Goal: Information Seeking & Learning: Learn about a topic

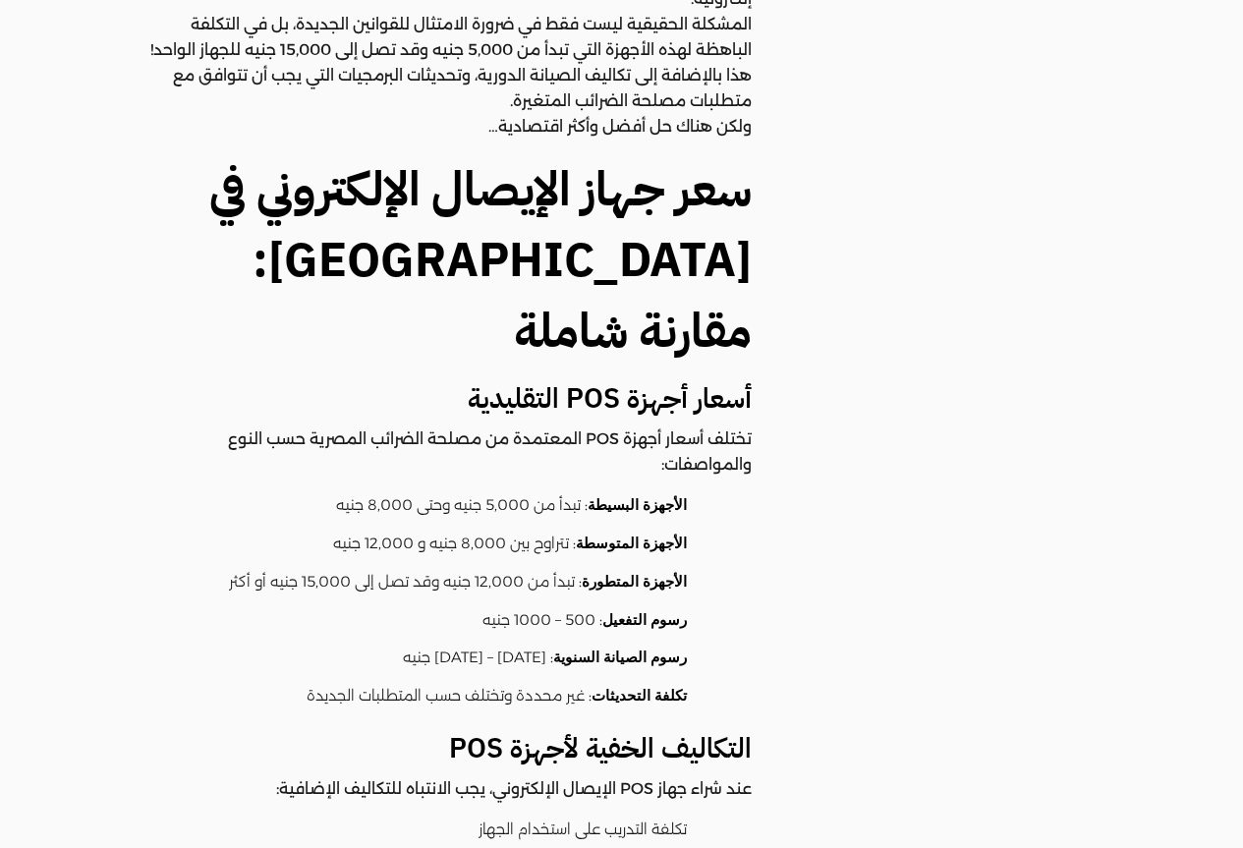
scroll to position [1081, 0]
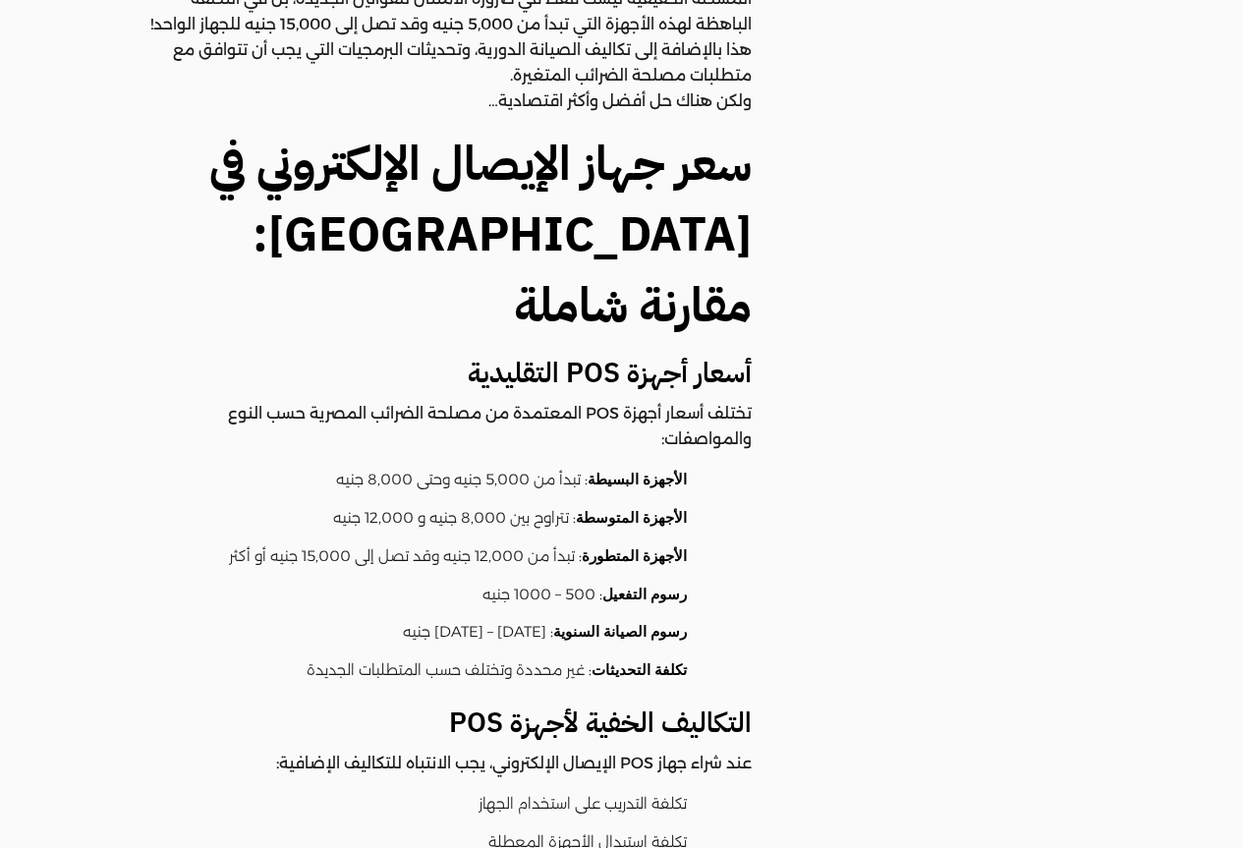
click at [486, 614] on li "رسوم الصيانة السنوية : [DATE] – [DATE] جنيه" at bounding box center [435, 633] width 553 height 38
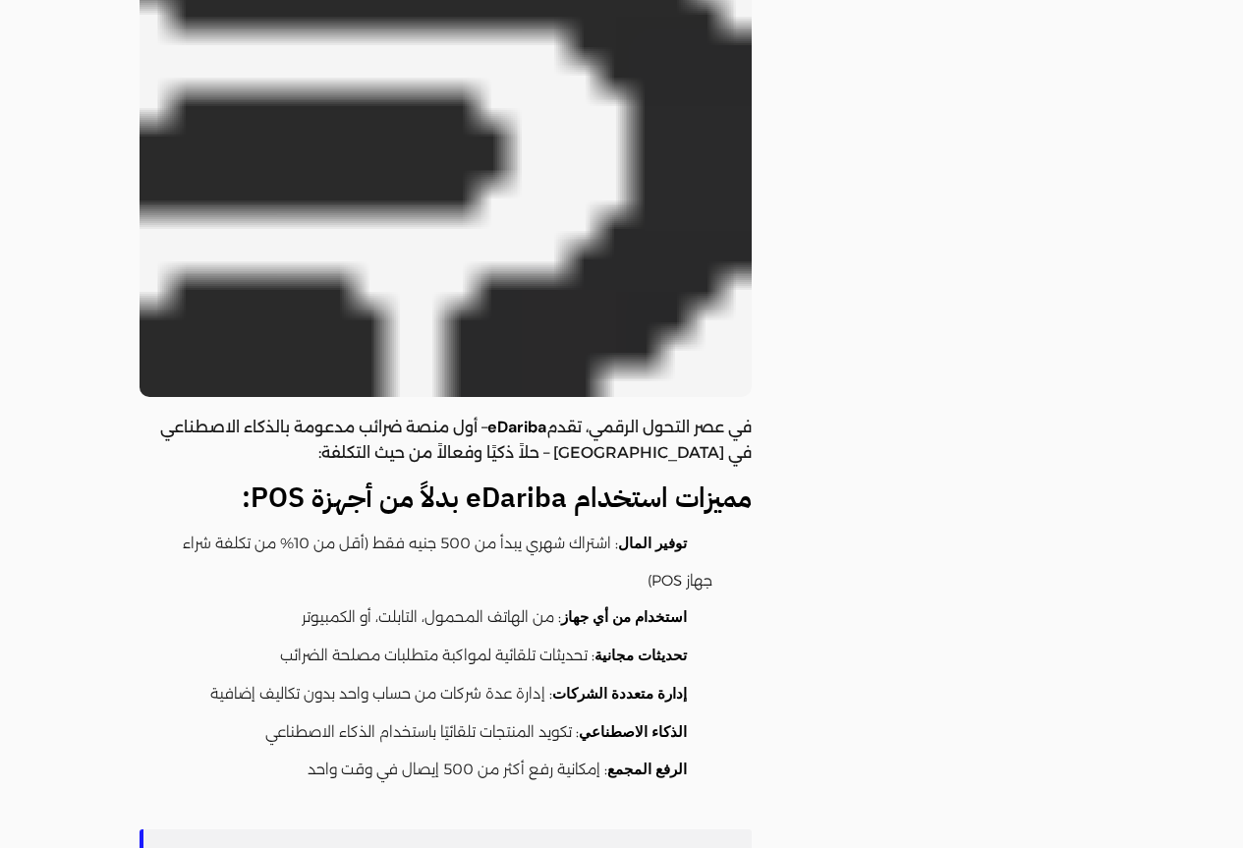
scroll to position [2359, 0]
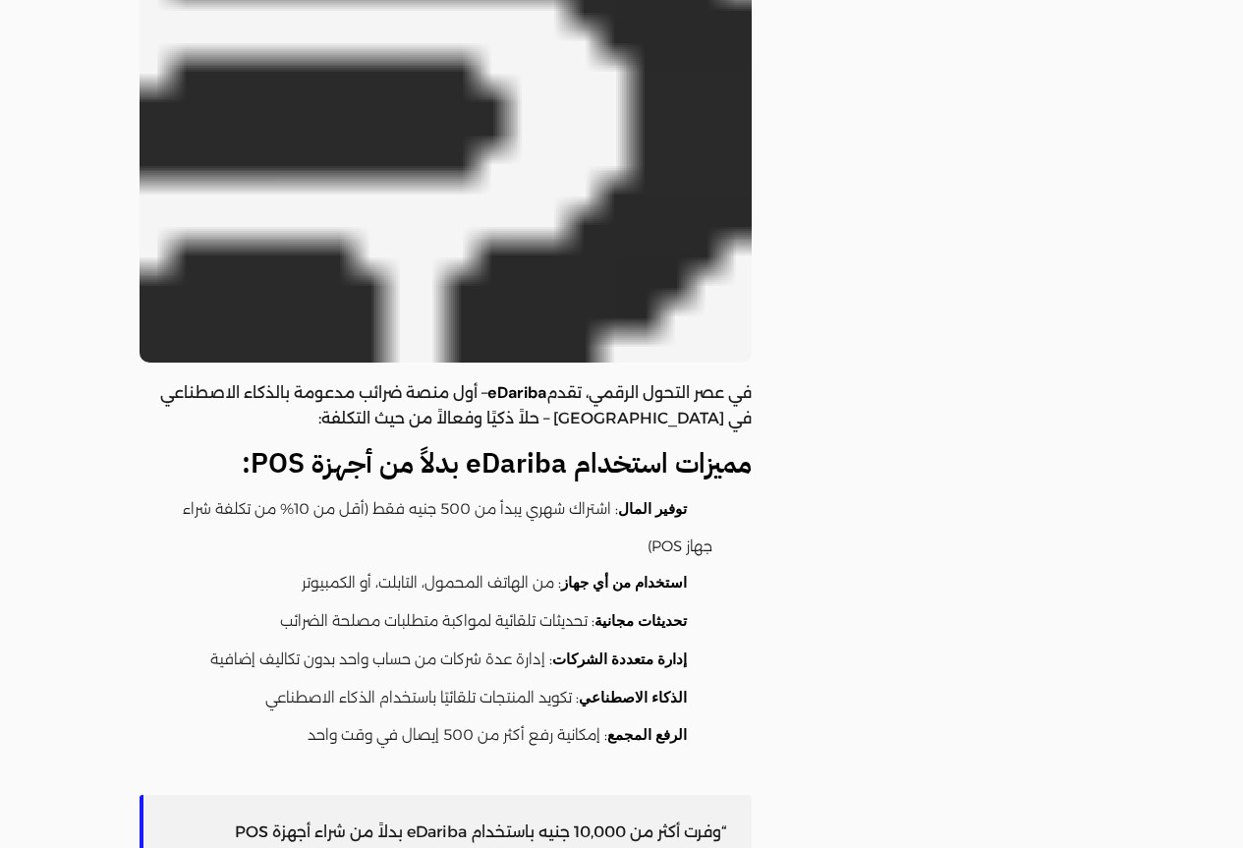
click at [504, 565] on li "استخدام من أي جهاز : من الهاتف المحمول، التابلت، أو الكمبيوتر" at bounding box center [435, 584] width 553 height 38
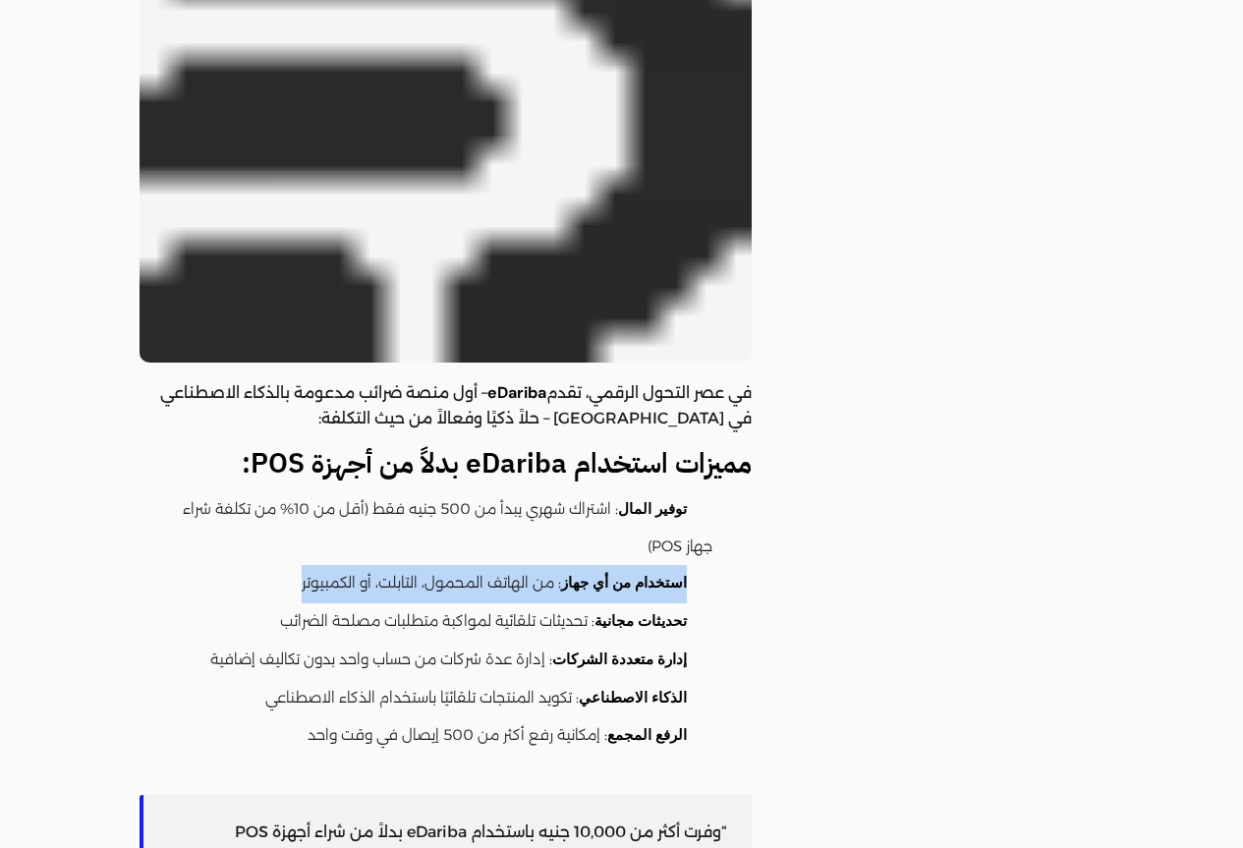
click at [504, 565] on li "استخدام من أي جهاز : من الهاتف المحمول، التابلت، أو الكمبيوتر" at bounding box center [435, 584] width 553 height 38
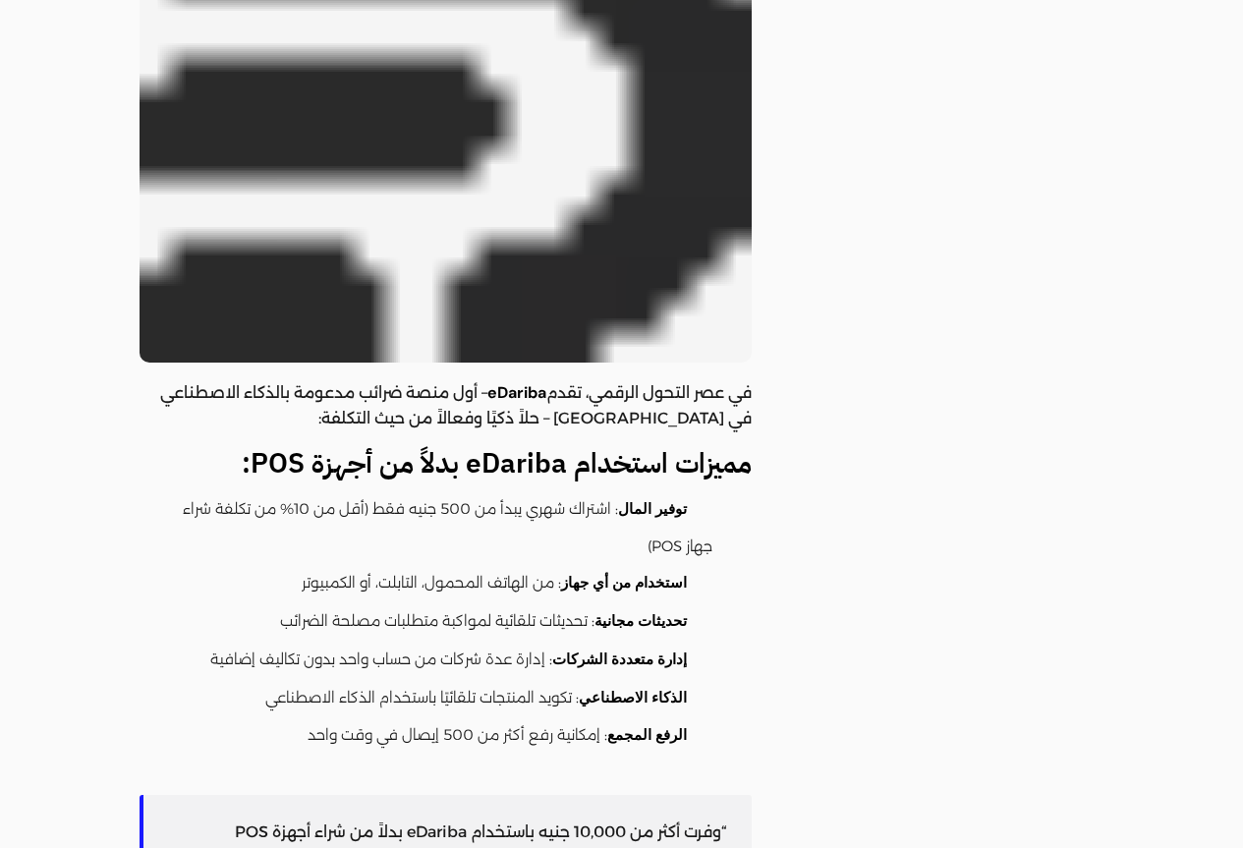
click at [507, 603] on li "تحديثات مجانية : تحديثات تلقائية لمواكبة متطلبات مصلحة الضرائب" at bounding box center [435, 622] width 553 height 38
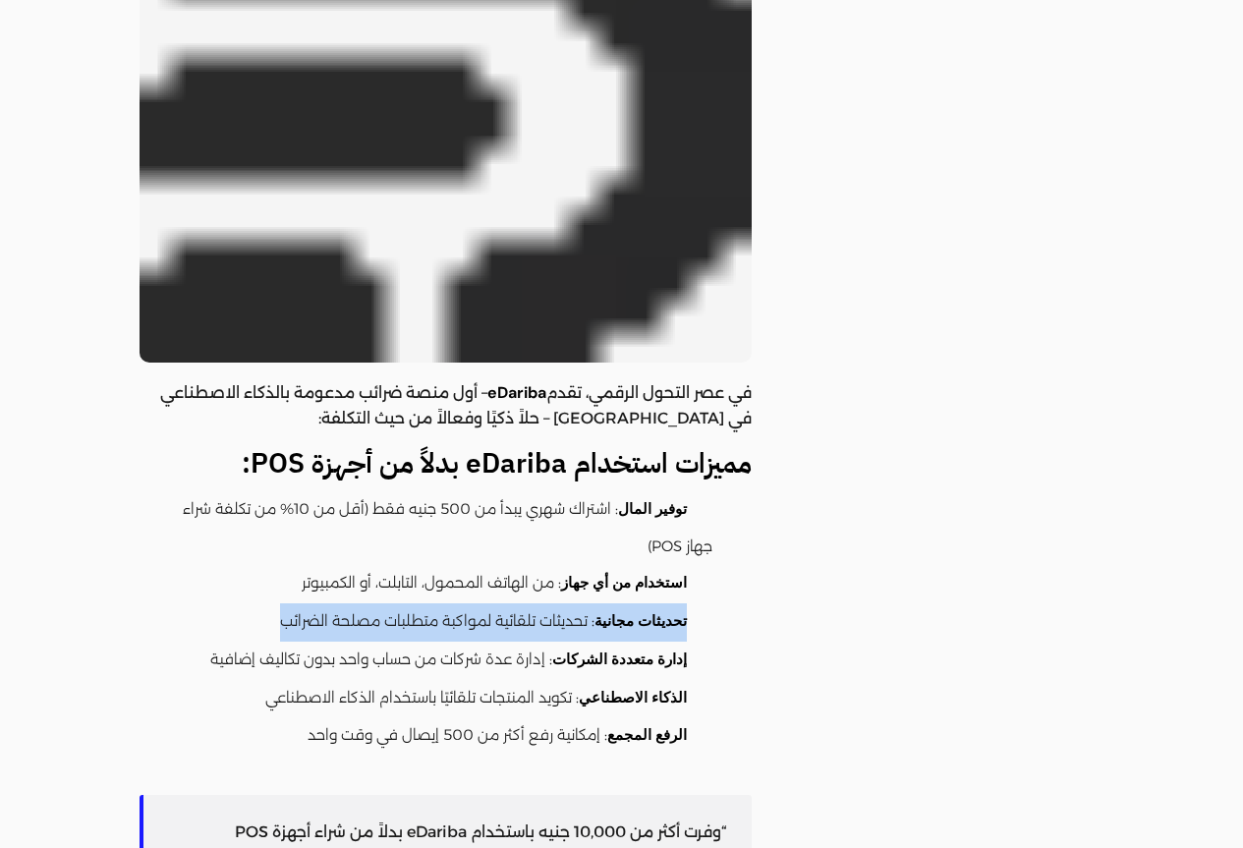
click at [507, 603] on li "تحديثات مجانية : تحديثات تلقائية لمواكبة متطلبات مصلحة الضرائب" at bounding box center [435, 622] width 553 height 38
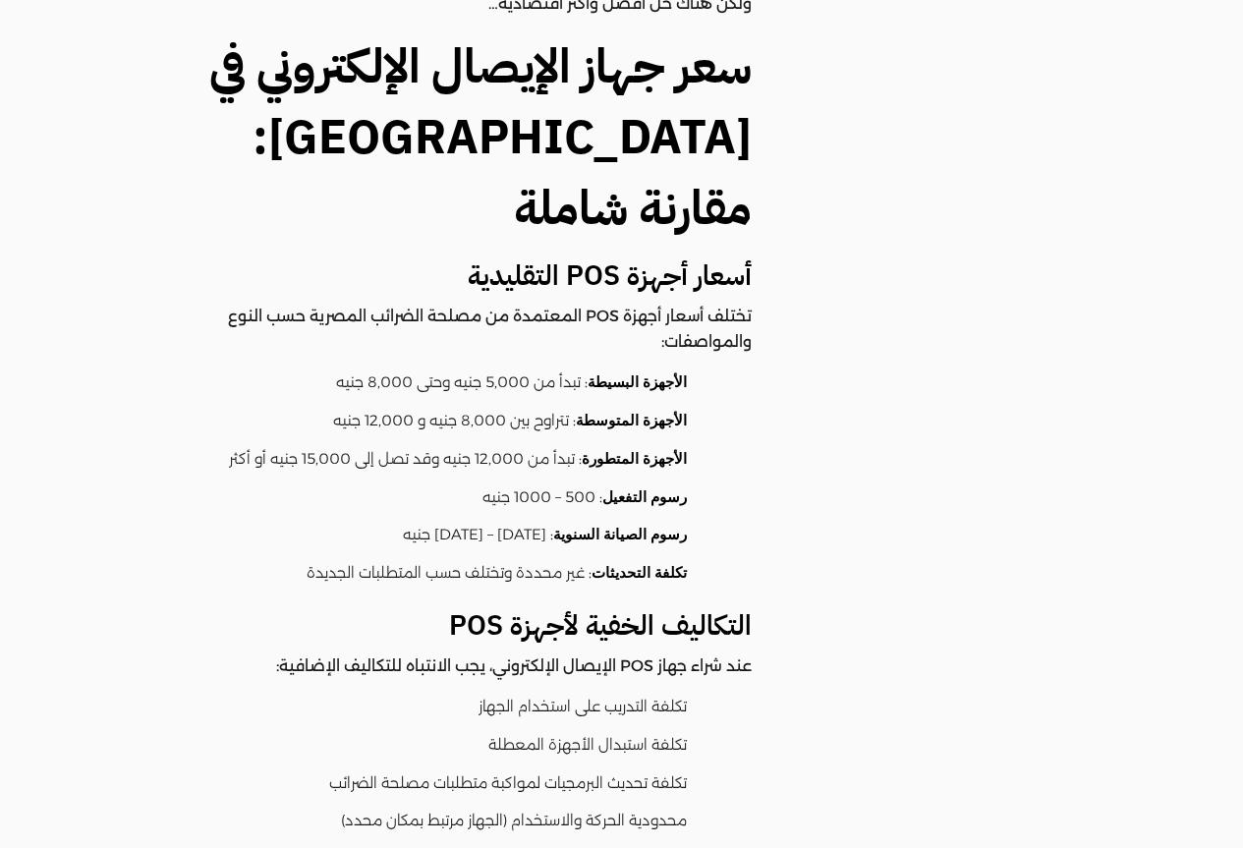
scroll to position [1179, 0]
